Goal: Information Seeking & Learning: Learn about a topic

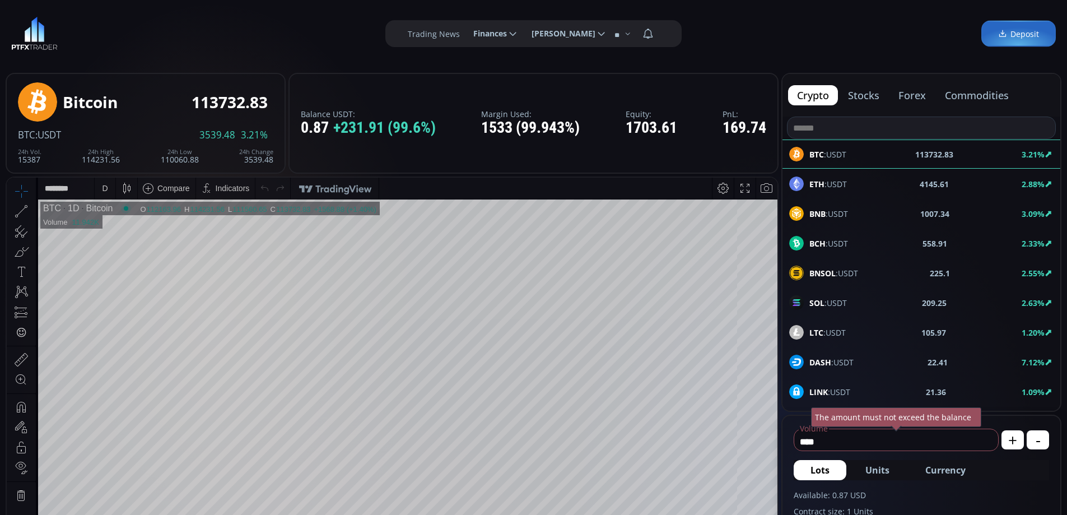
click at [955, 98] on button "commodities" at bounding box center [977, 95] width 82 height 20
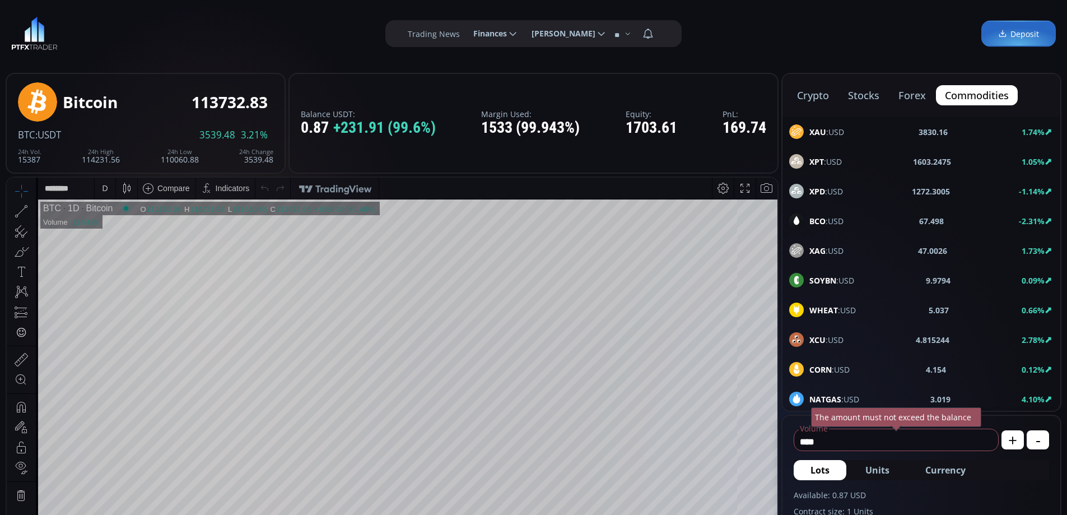
click at [834, 154] on div "XPT :USD" at bounding box center [816, 161] width 53 height 15
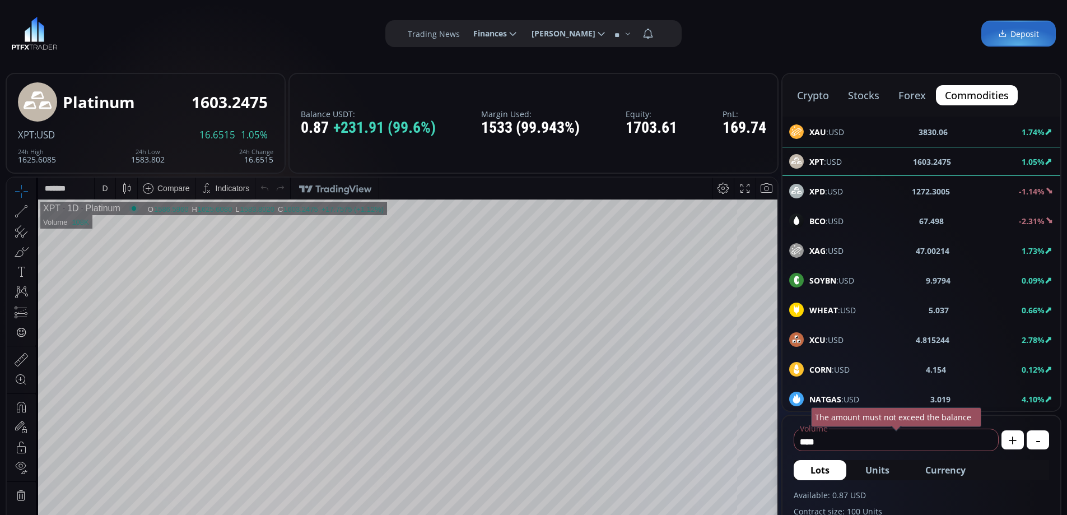
click at [101, 191] on div "D" at bounding box center [105, 188] width 10 height 21
click at [133, 321] on div "1 hour" at bounding box center [133, 321] width 68 height 9
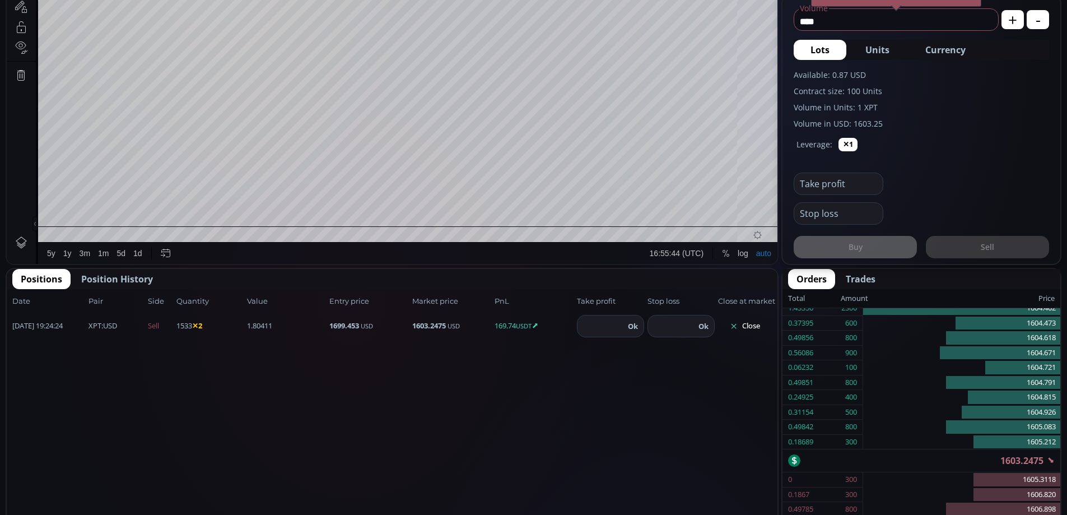
scroll to position [430, 0]
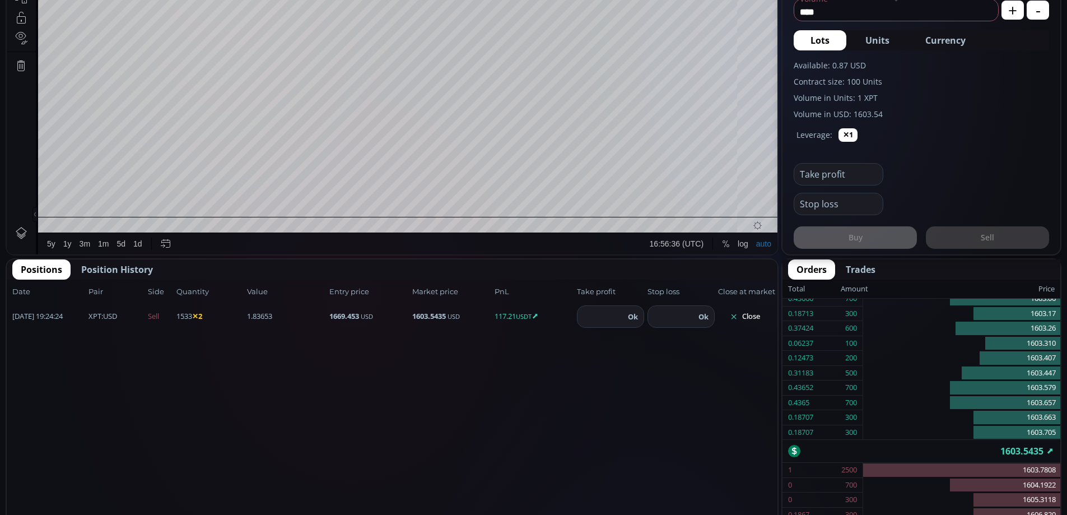
click at [752, 316] on button "Close" at bounding box center [745, 317] width 54 height 18
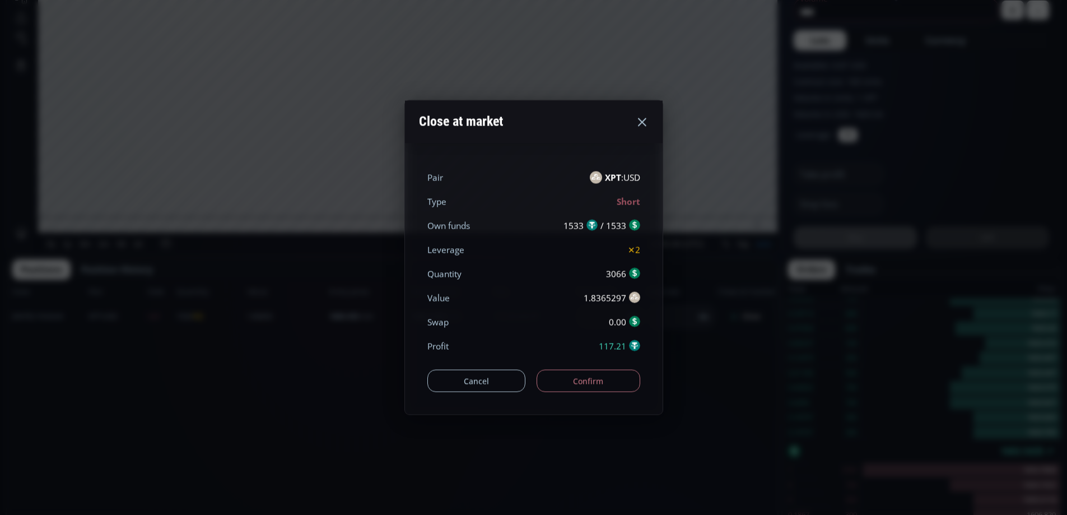
click at [593, 379] on button "Confirm" at bounding box center [589, 381] width 104 height 22
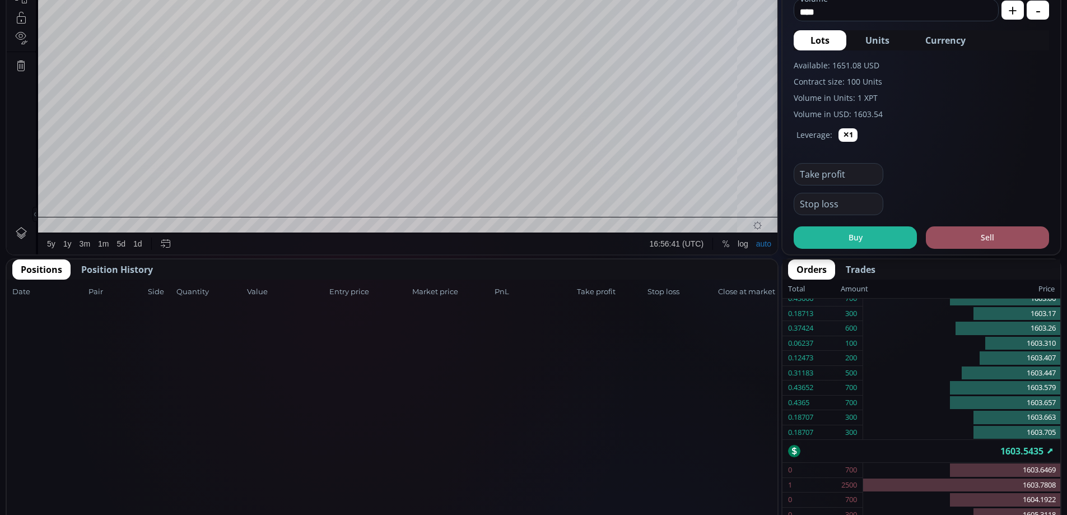
click at [135, 270] on span "Position History" at bounding box center [117, 269] width 72 height 13
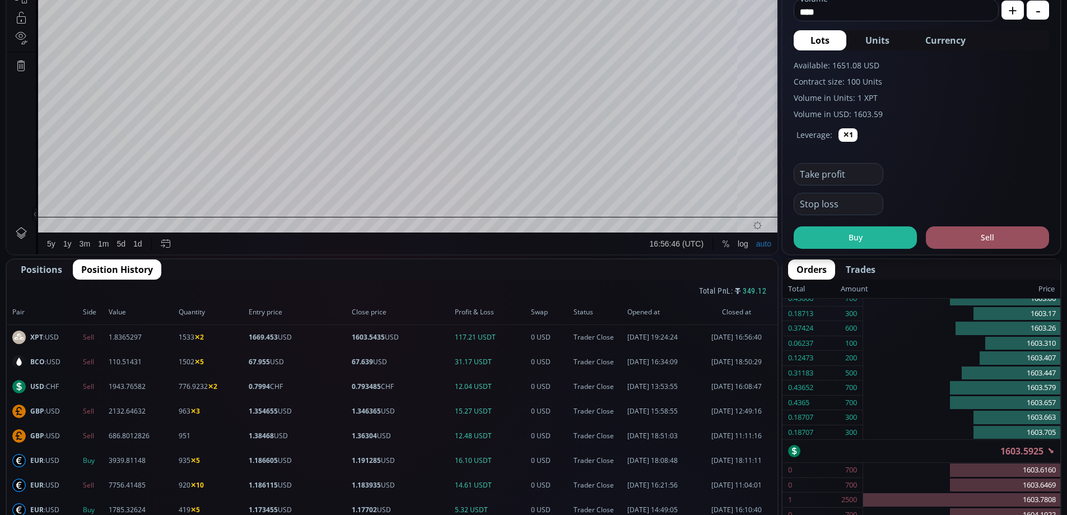
click at [46, 267] on span "Positions" at bounding box center [41, 269] width 41 height 13
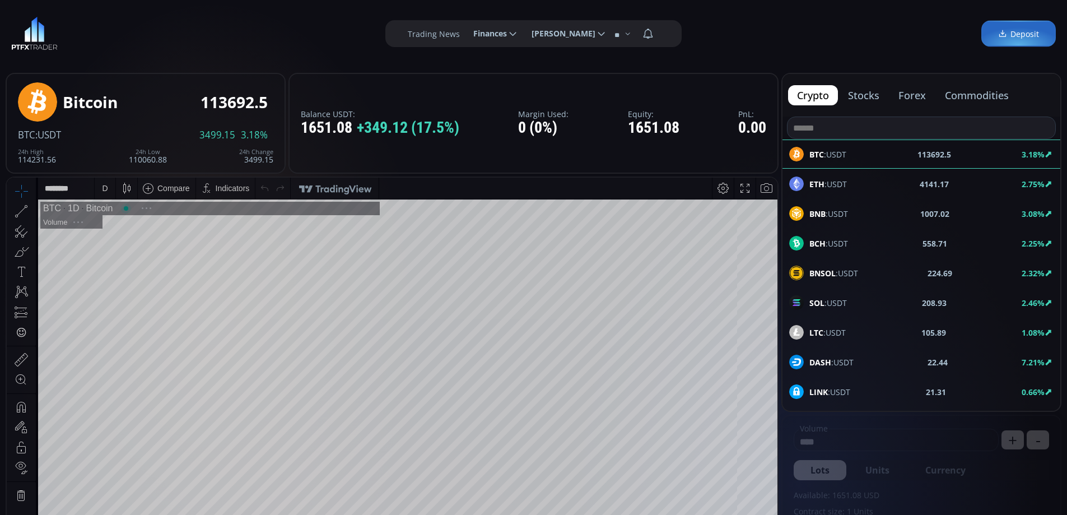
scroll to position [156, 0]
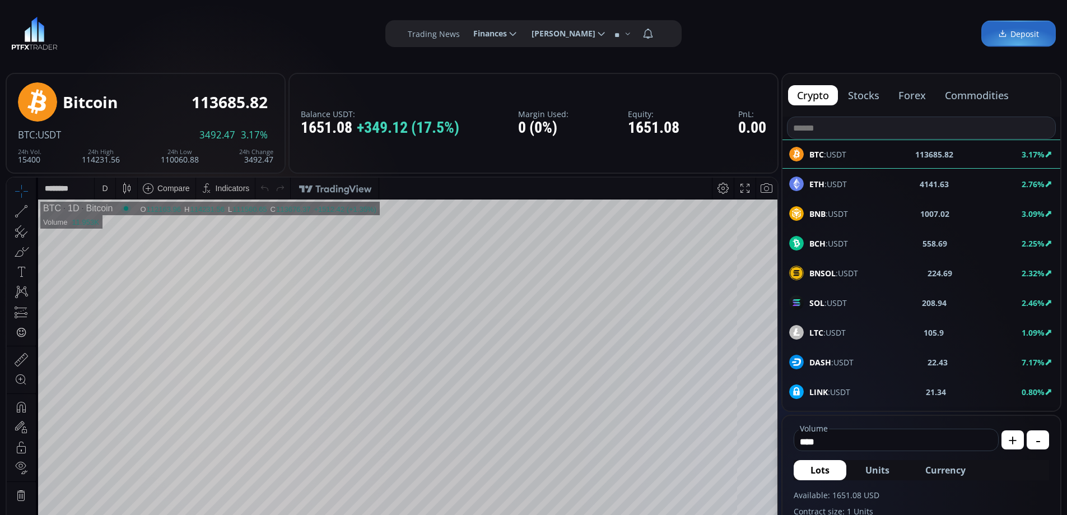
click at [915, 94] on button "forex" at bounding box center [912, 95] width 45 height 20
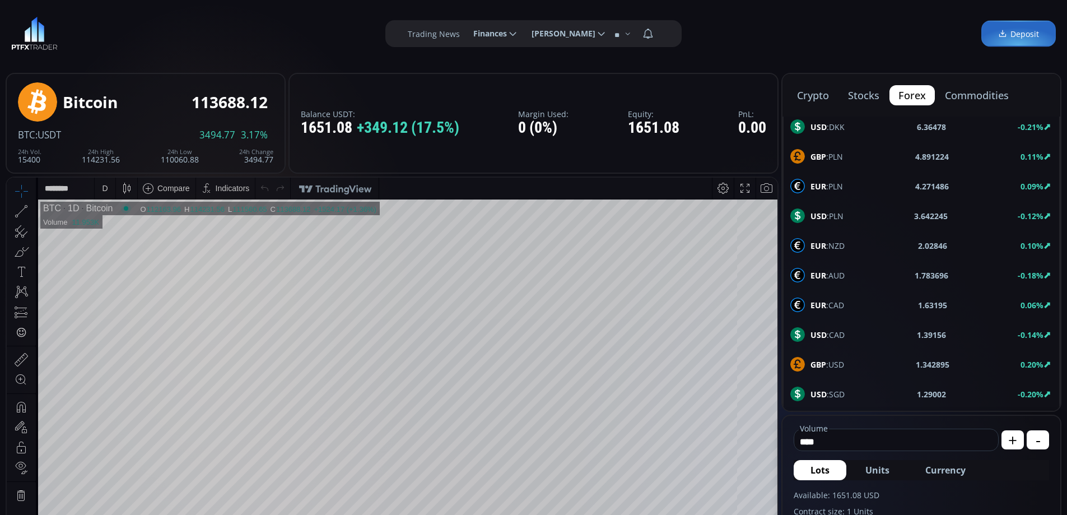
scroll to position [600, 0]
click at [854, 392] on div "NZD :USD 0.57816 0.11%" at bounding box center [922, 394] width 262 height 15
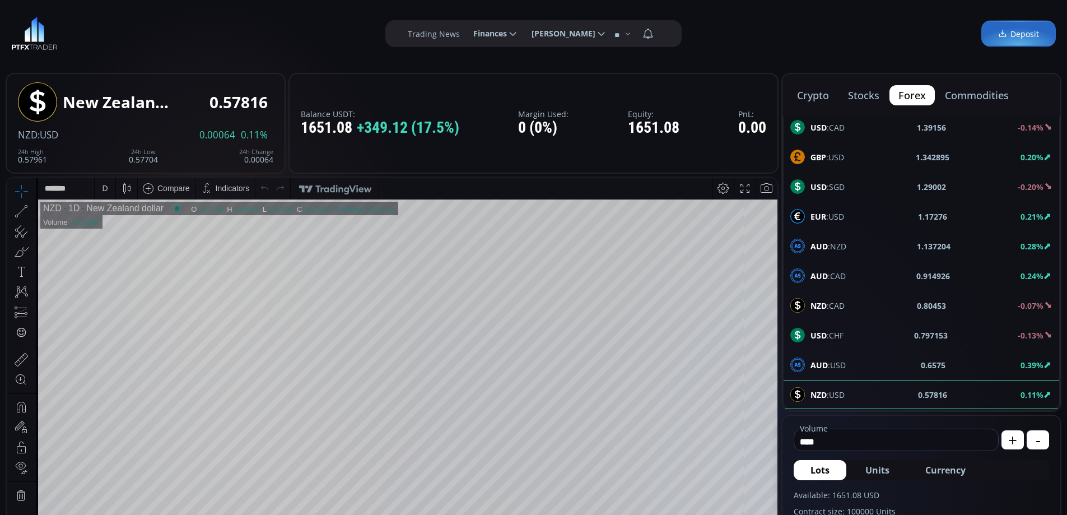
click at [835, 365] on span "AUD :USD" at bounding box center [828, 365] width 35 height 12
click at [104, 190] on div "D" at bounding box center [105, 188] width 6 height 9
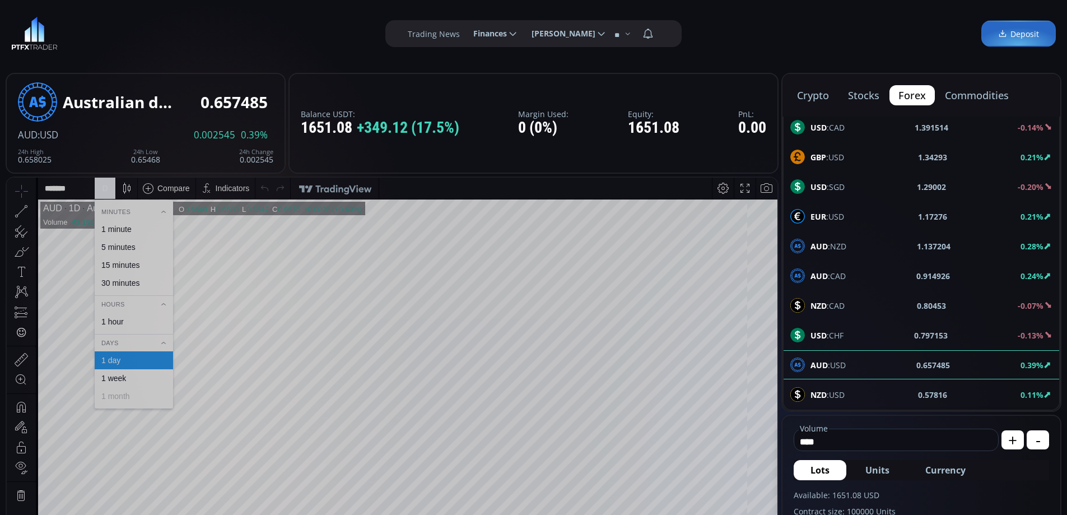
click at [136, 324] on div "1 hour" at bounding box center [133, 321] width 68 height 9
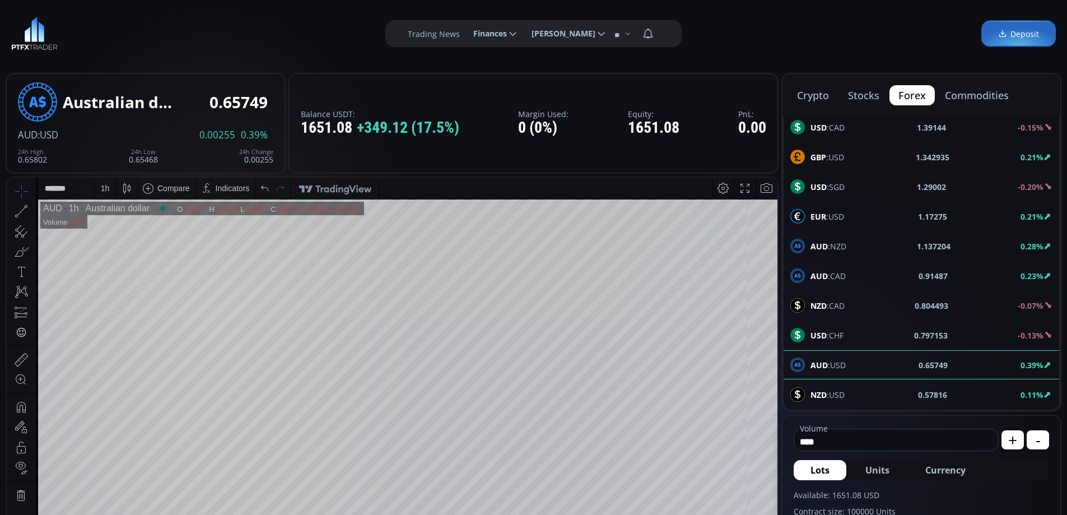
click at [827, 330] on span "USD :CHF" at bounding box center [827, 335] width 33 height 12
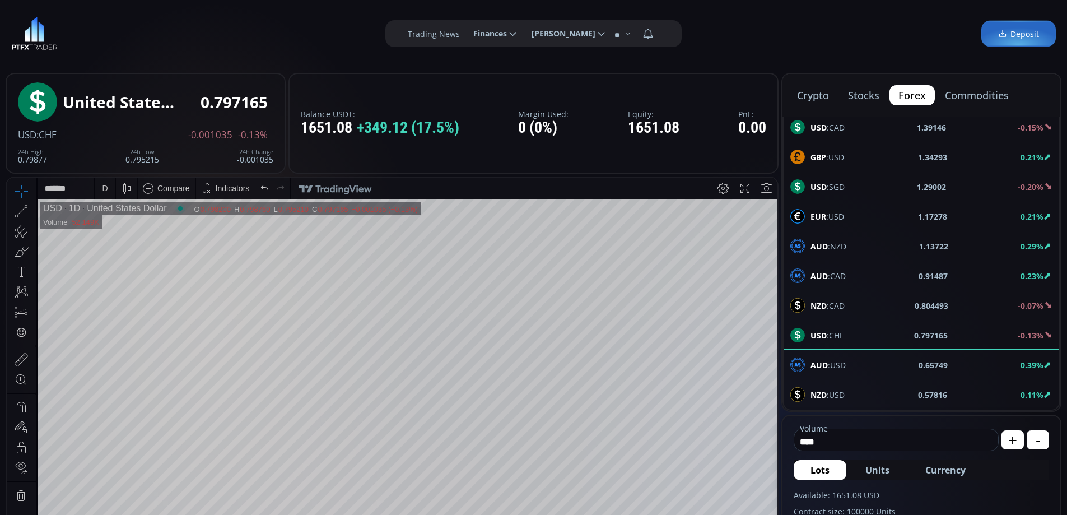
click at [104, 187] on div "D" at bounding box center [105, 188] width 6 height 9
click at [115, 321] on div "1 hour" at bounding box center [112, 321] width 22 height 9
click at [771, 178] on html "Date Range 5y 1y 3m 1m 5d 1d 16:57:30 (UTC) log auto USD 1h United States Dolla…" at bounding box center [392, 439] width 771 height 523
click at [766, 193] on div "Date Range 5y 1y 3m 1m 5d 1d 16:57:31 (UTC) log auto USD 1h United States Dolla…" at bounding box center [392, 439] width 771 height 523
click at [831, 215] on span "EUR :USD" at bounding box center [828, 217] width 34 height 12
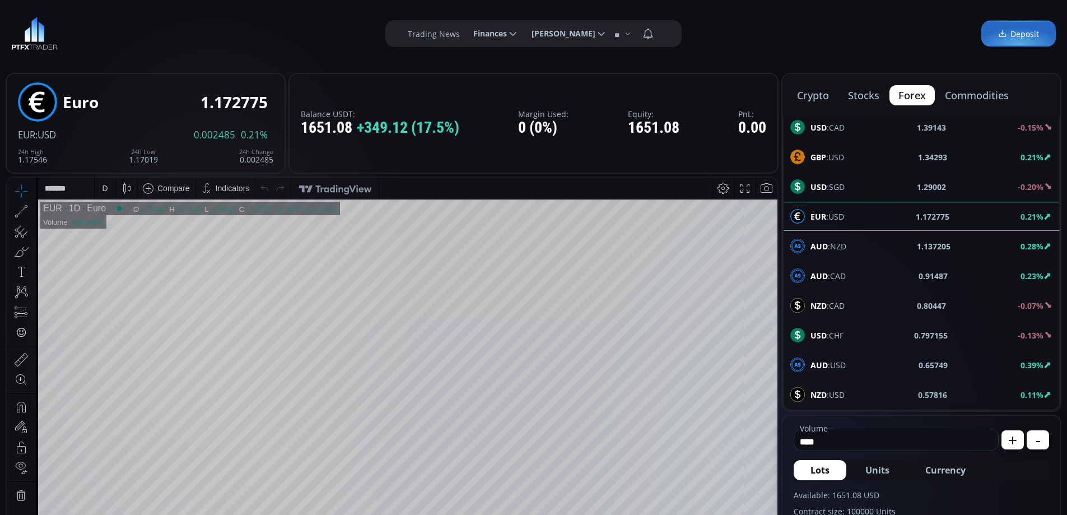
click at [110, 187] on div "D" at bounding box center [105, 188] width 21 height 21
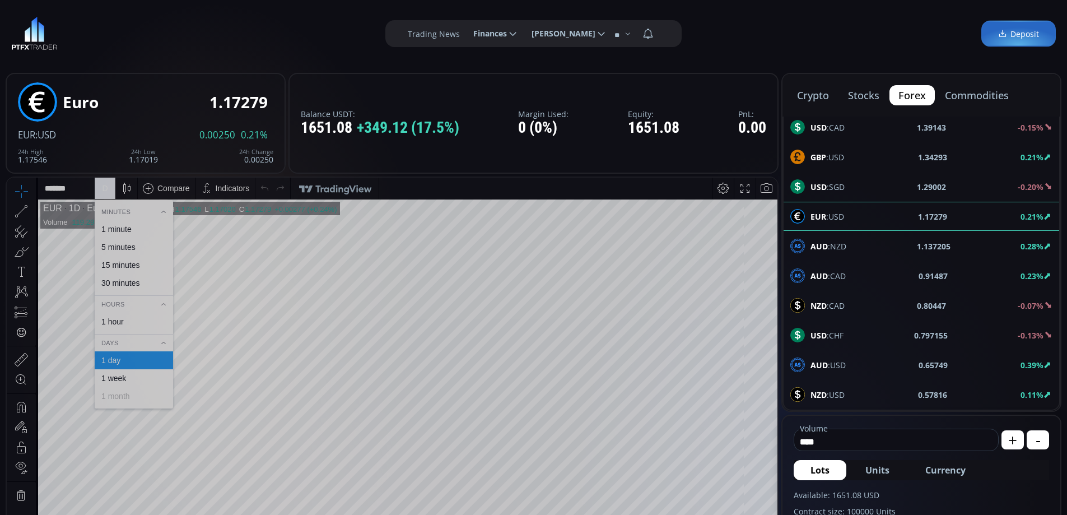
click at [122, 319] on div "1 hour" at bounding box center [112, 321] width 22 height 9
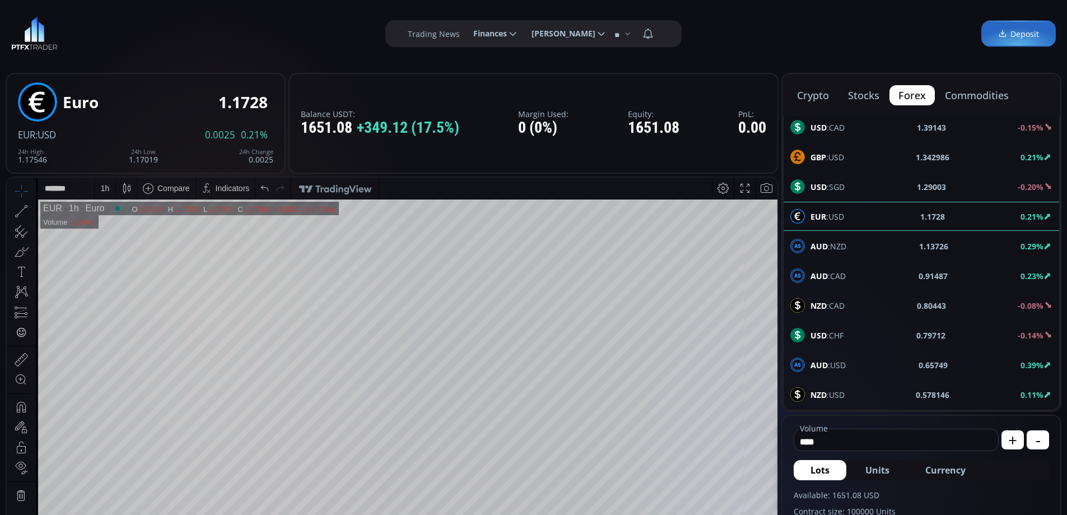
click at [964, 90] on button "commodities" at bounding box center [977, 95] width 82 height 20
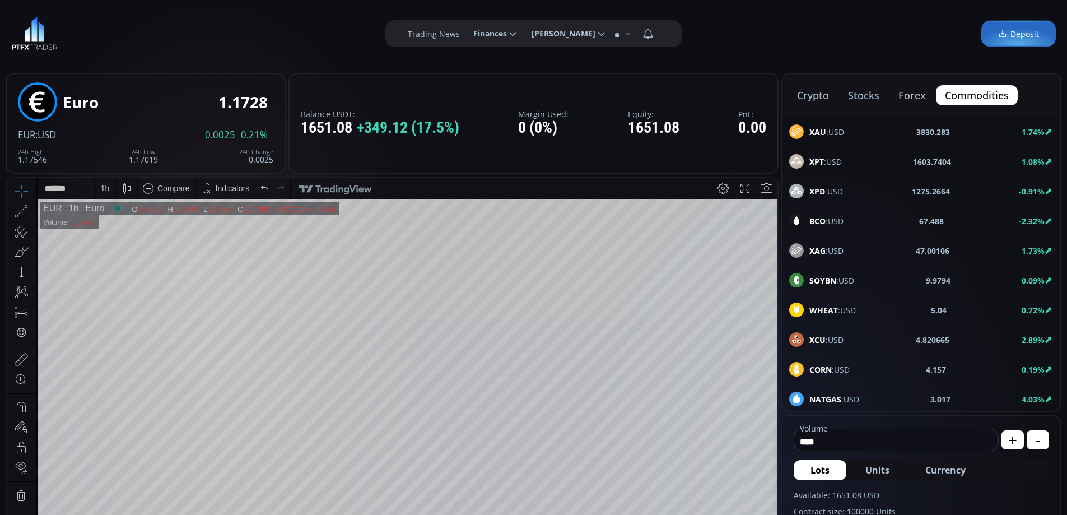
click at [831, 219] on span "BCO :USD" at bounding box center [827, 221] width 34 height 12
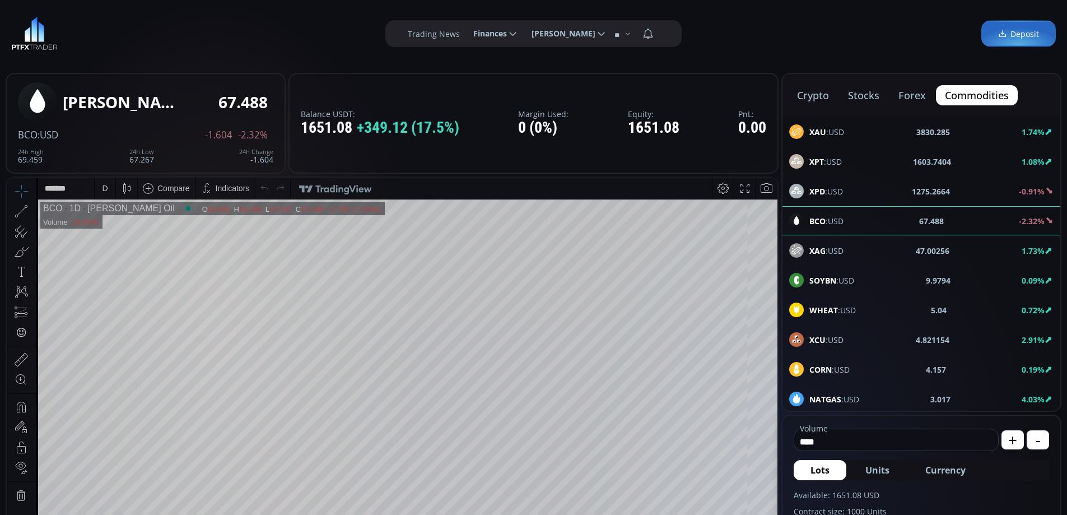
click at [107, 188] on div "D" at bounding box center [105, 188] width 6 height 9
click at [116, 319] on div "1 hour" at bounding box center [112, 321] width 22 height 9
